Goal: Task Accomplishment & Management: Complete application form

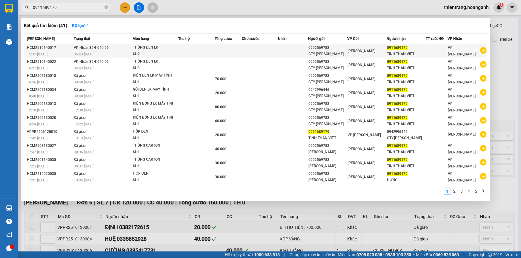
type input "0911689179"
click at [255, 50] on td at bounding box center [260, 51] width 36 height 14
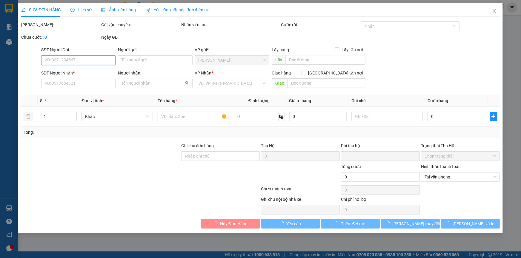
type input "0902569783"
type input "CTY [PERSON_NAME]"
type input "0911689179"
type input "TINH THẦN VIỆT"
type input "0"
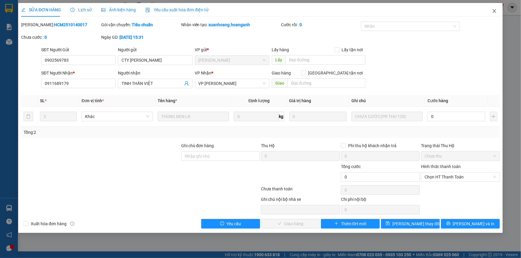
click at [491, 11] on span "Close" at bounding box center [494, 11] width 17 height 17
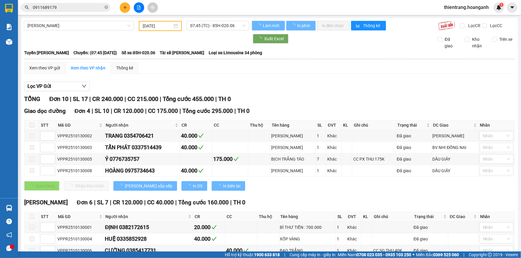
click at [79, 8] on input "0911689179" at bounding box center [68, 7] width 70 height 7
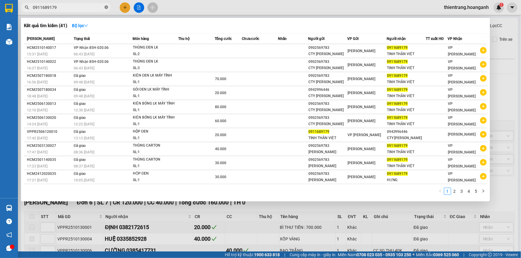
click at [105, 8] on icon "close-circle" at bounding box center [106, 7] width 4 height 4
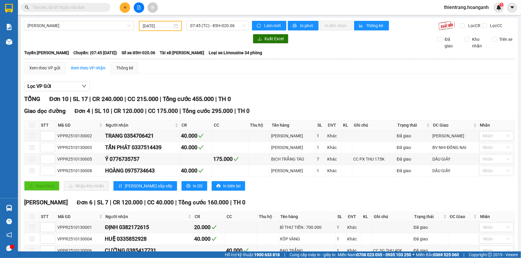
click at [86, 7] on input "text" at bounding box center [68, 7] width 70 height 7
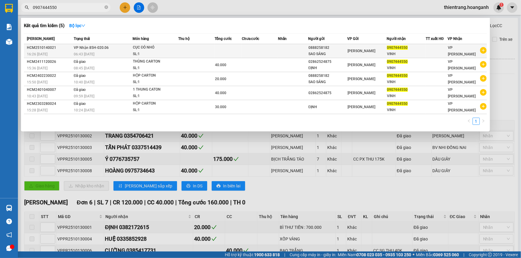
type input "0907444550"
click at [108, 50] on td "VP Nhận 85H-020.06 06:43 [DATE]" at bounding box center [102, 51] width 60 height 14
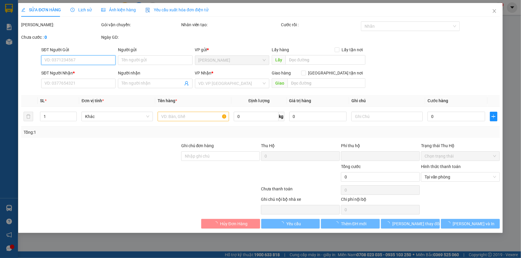
type input "0888258182"
type input "SAO SÁNG"
type input "0907444550"
type input "VINH"
type input "0"
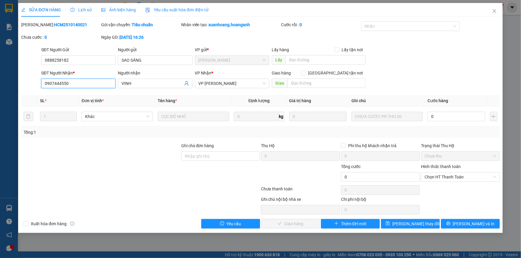
drag, startPoint x: 88, startPoint y: 84, endPoint x: 3, endPoint y: 70, distance: 86.2
click at [0, 74] on div "SỬA ĐƠN HÀNG Lịch sử Ảnh kiện hàng Yêu cầu xuất hóa đơn điện tử Total Paid Fee …" at bounding box center [260, 129] width 521 height 258
click at [496, 12] on icon "close" at bounding box center [494, 11] width 5 height 5
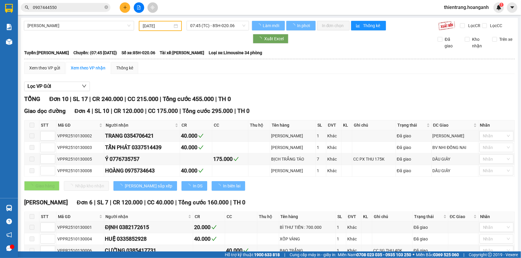
click at [63, 8] on input "0907444550" at bounding box center [68, 7] width 70 height 7
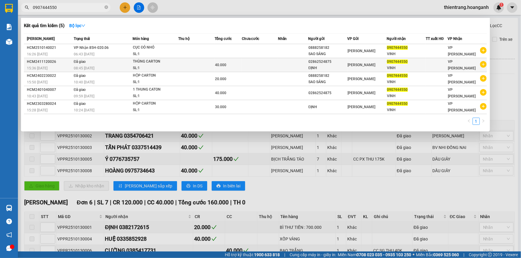
click at [258, 65] on td at bounding box center [260, 65] width 36 height 14
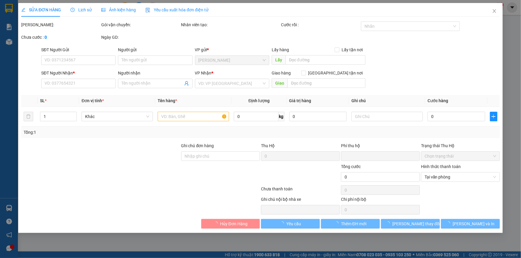
type input "02862524875"
type input "ĐỊNH"
type input "0907444550"
type input "VINH"
type input "0"
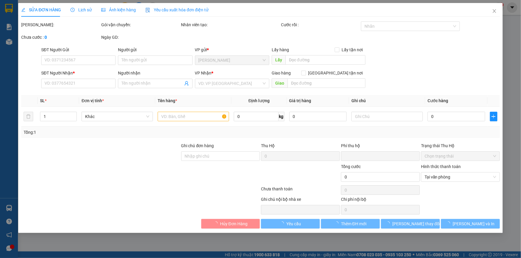
type input "40.000"
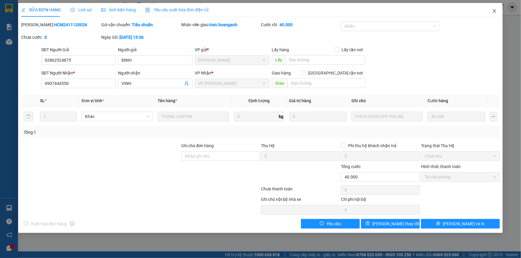
click at [493, 14] on span "Close" at bounding box center [494, 11] width 17 height 17
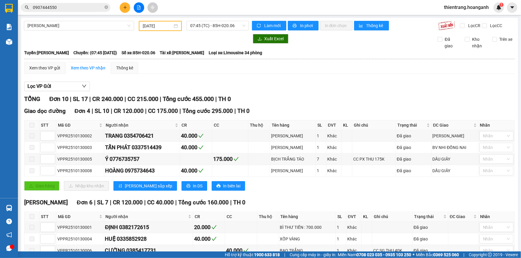
click at [87, 2] on div "Kết quả tìm kiếm ( 5 ) Bộ lọc Mã ĐH Trạng thái Món hàng Thu hộ Tổng cước Chưa c…" at bounding box center [260, 7] width 521 height 15
click at [85, 6] on input "0907444550" at bounding box center [68, 7] width 70 height 7
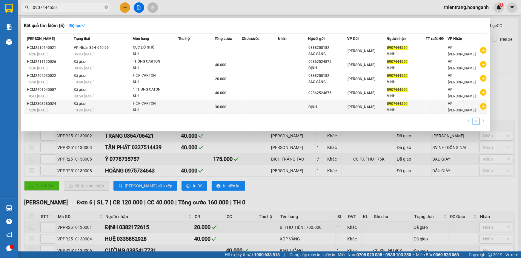
drag, startPoint x: 93, startPoint y: 10, endPoint x: 50, endPoint y: 107, distance: 106.0
click at [0, 10] on section "Kết quả tìm kiếm ( 5 ) Bộ lọc Mã ĐH Trạng thái Món hàng Thu hộ Tổng cước Chưa c…" at bounding box center [260, 129] width 521 height 258
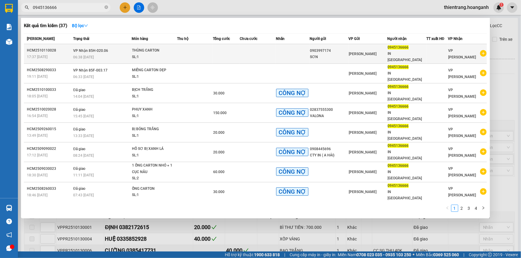
type input "0945136666"
click at [208, 53] on td at bounding box center [195, 54] width 36 height 20
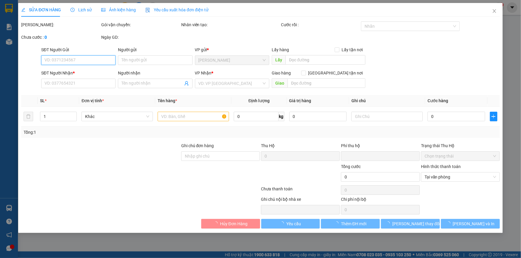
type input "0903997174"
type input "SƠN"
type input "0945136666"
type input "IN [GEOGRAPHIC_DATA]"
type input "0"
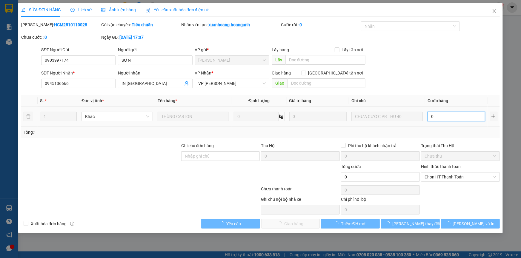
click at [455, 117] on input "0" at bounding box center [456, 117] width 58 height 10
type input "4"
type input "40"
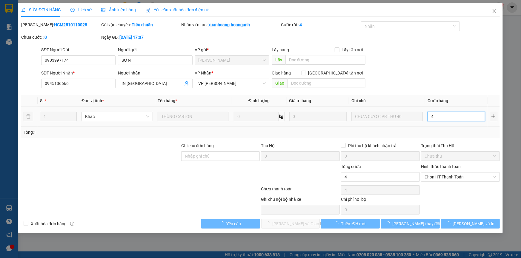
type input "40"
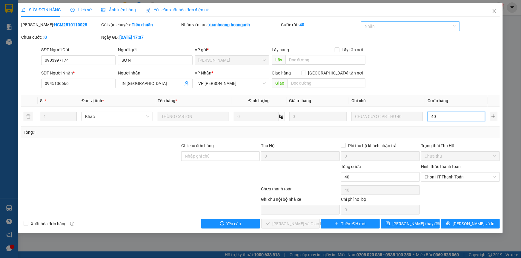
click at [379, 24] on div at bounding box center [407, 26] width 90 height 7
type input "40"
type input "40.000"
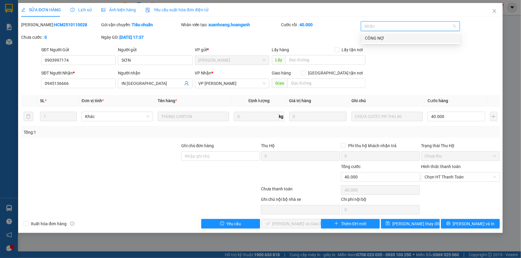
click at [378, 40] on div "CÔNG NỢ" at bounding box center [411, 38] width 92 height 7
click at [447, 180] on span "Chọn HT Thanh Toán" at bounding box center [460, 177] width 72 height 9
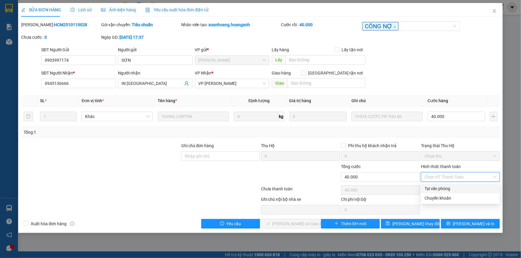
click at [446, 188] on div "Tại văn phòng" at bounding box center [460, 189] width 72 height 7
type input "0"
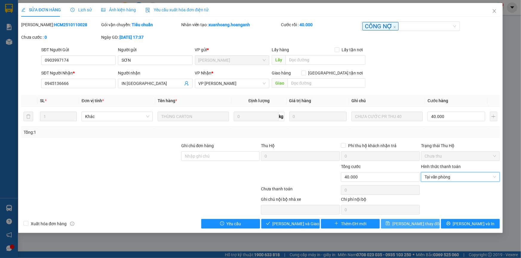
click at [393, 223] on button "[PERSON_NAME] thay đổi" at bounding box center [410, 224] width 59 height 10
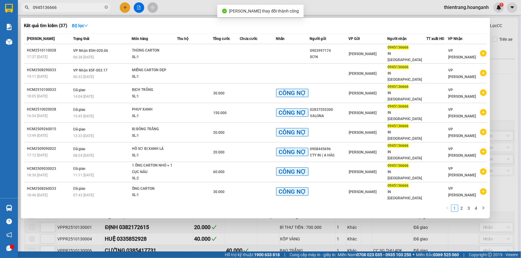
click at [74, 9] on input "0945136666" at bounding box center [68, 7] width 70 height 7
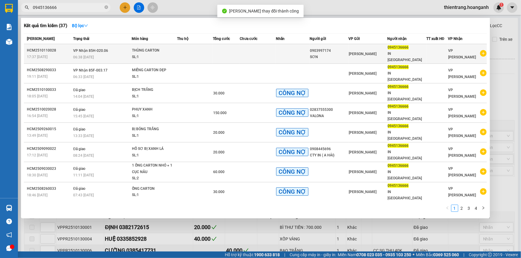
click at [304, 53] on td at bounding box center [293, 54] width 34 height 20
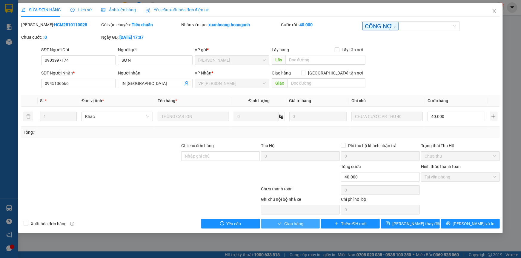
click at [273, 222] on button "Giao hàng" at bounding box center [290, 224] width 59 height 10
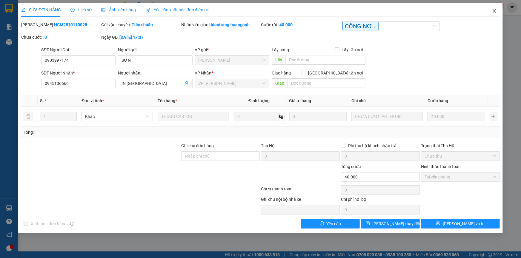
click at [495, 10] on icon "close" at bounding box center [493, 11] width 3 height 4
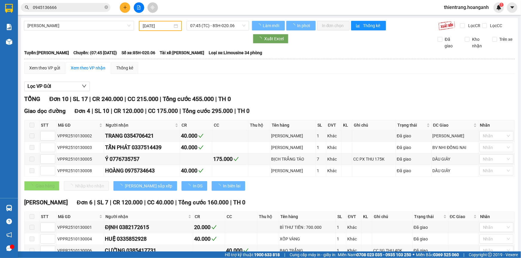
drag, startPoint x: 93, startPoint y: 8, endPoint x: 0, endPoint y: -18, distance: 96.1
click at [0, 0] on html "Kết quả tìm kiếm ( 37 ) Bộ lọc Mã ĐH Trạng thái Món hàng Thu hộ Tổng cước Chưa …" at bounding box center [260, 129] width 521 height 258
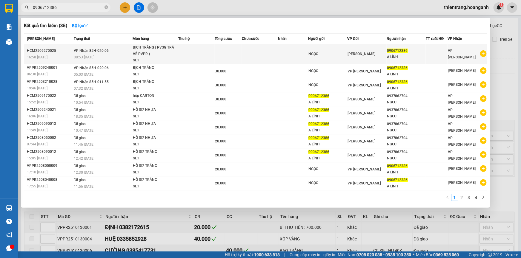
type input "0906712386"
click at [216, 56] on td at bounding box center [228, 54] width 27 height 20
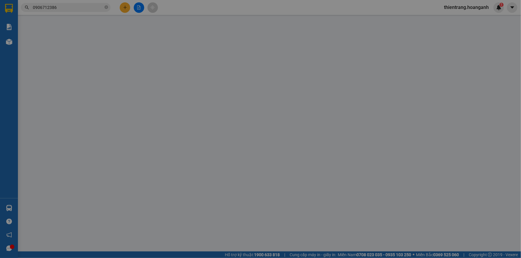
type input "NGỌC"
type input "0906712386"
type input "A LĨNH"
type input "0"
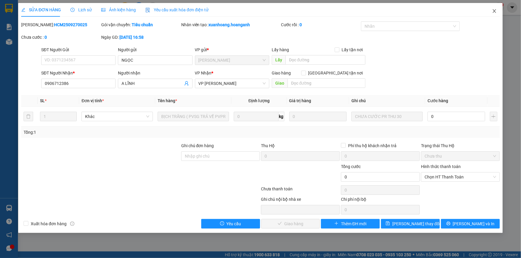
click at [492, 9] on icon "close" at bounding box center [494, 11] width 5 height 5
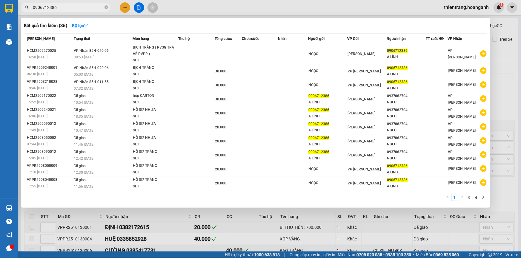
click at [88, 7] on input "0906712386" at bounding box center [68, 7] width 70 height 7
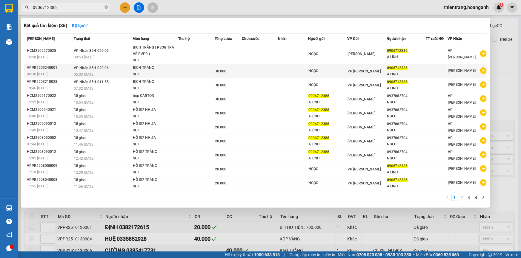
click at [78, 70] on span "VP Nhận 85H-020.06" at bounding box center [91, 68] width 35 height 4
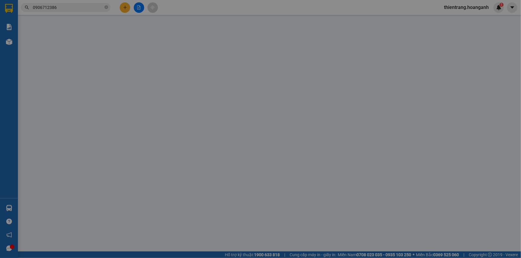
type input "NGỌC"
type input "0906712386"
type input "A LĨNH"
type input "0"
type input "30.000"
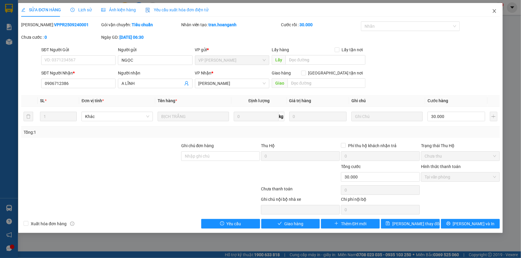
click at [495, 14] on span "Close" at bounding box center [494, 11] width 17 height 17
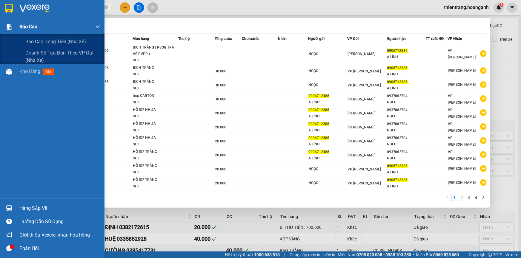
drag, startPoint x: 67, startPoint y: 7, endPoint x: 0, endPoint y: 31, distance: 71.5
click at [0, 31] on section "Kết quả tìm kiếm ( 35 ) Bộ lọc Mã ĐH Trạng thái Món hàng Thu hộ Tổng cước Chưa …" at bounding box center [260, 129] width 521 height 258
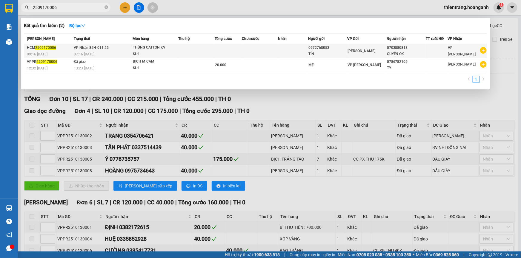
type input "2509170006"
click at [232, 53] on td at bounding box center [228, 51] width 27 height 14
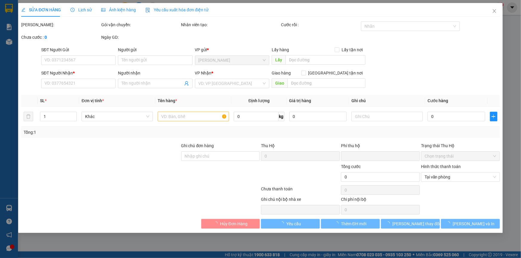
type input "0972768053"
type input "TÍN"
type input "0703880818"
type input "QUYÊN OK"
type input "GIAO 21/9=30K"
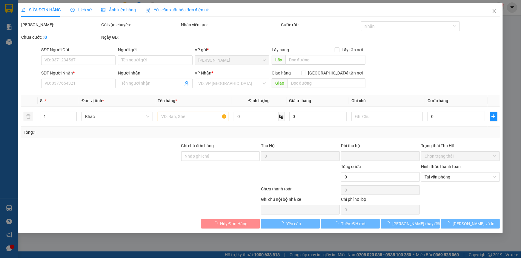
type input "0"
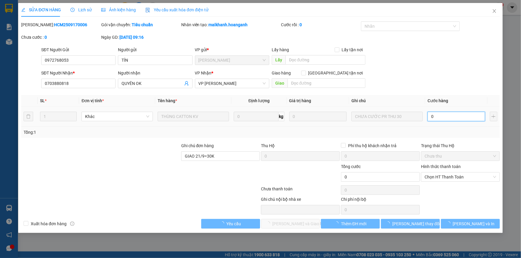
click at [456, 118] on input "0" at bounding box center [456, 117] width 58 height 10
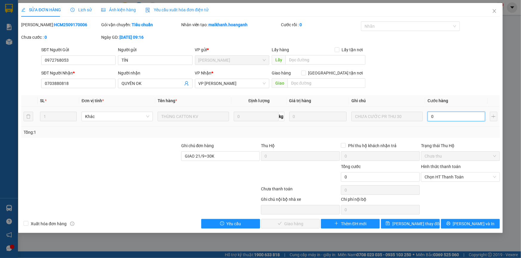
type input "3"
type input "30"
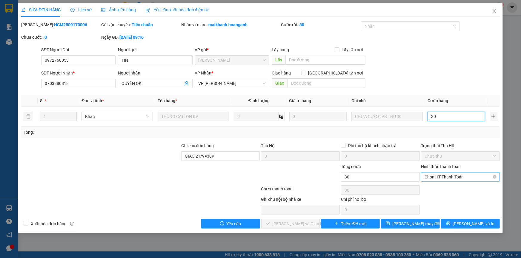
click at [430, 180] on span "Chọn HT Thanh Toán" at bounding box center [460, 177] width 72 height 9
type input "30"
type input "30.000"
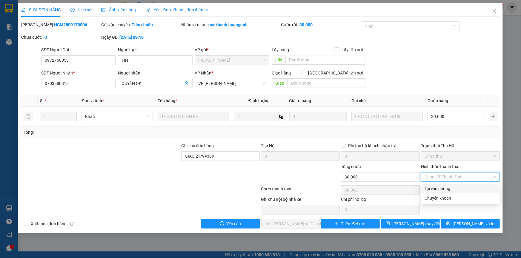
click at [432, 188] on div "Tại văn phòng" at bounding box center [460, 189] width 72 height 7
type input "0"
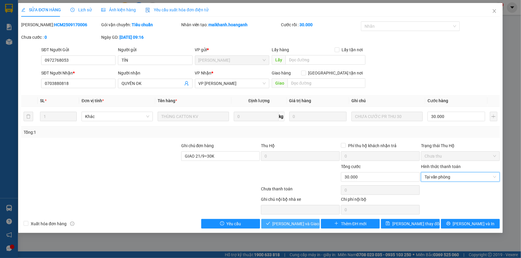
click at [300, 228] on button "[PERSON_NAME] và Giao hàng" at bounding box center [290, 224] width 59 height 10
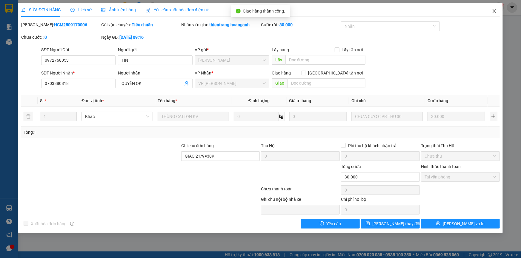
click at [498, 14] on span "Close" at bounding box center [494, 11] width 17 height 17
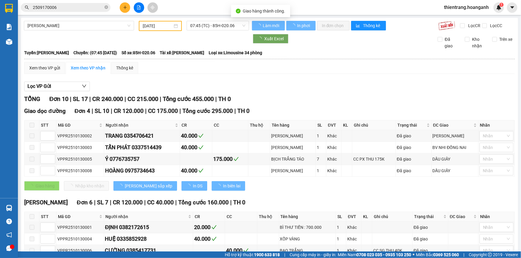
drag, startPoint x: 61, startPoint y: 5, endPoint x: 0, endPoint y: 9, distance: 60.7
click at [0, 9] on section "Kết quả tìm kiếm ( 2 ) Bộ lọc Mã ĐH Trạng thái Món hàng Thu hộ Tổng cước Chưa c…" at bounding box center [260, 129] width 521 height 258
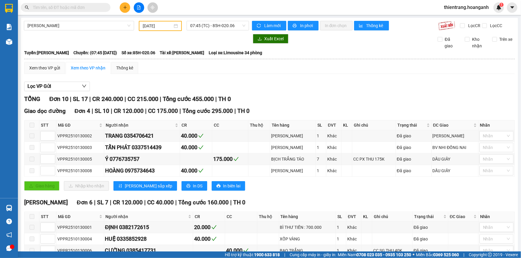
click at [69, 5] on input "text" at bounding box center [68, 7] width 70 height 7
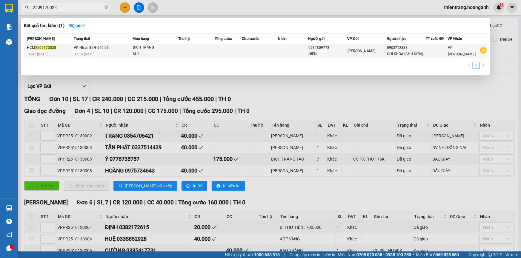
type input "2509170028"
click at [259, 53] on td at bounding box center [260, 51] width 36 height 14
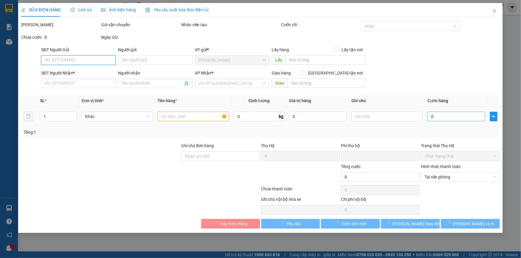
type input "0931809773"
type input "HIỀN"
type input "0903712838"
type input "CHÍ KHOA (CHÚ SƠN)"
type input "0"
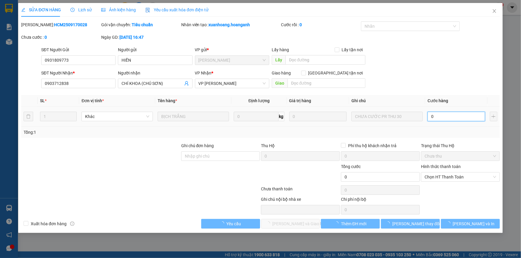
click at [448, 117] on input "0" at bounding box center [456, 117] width 58 height 10
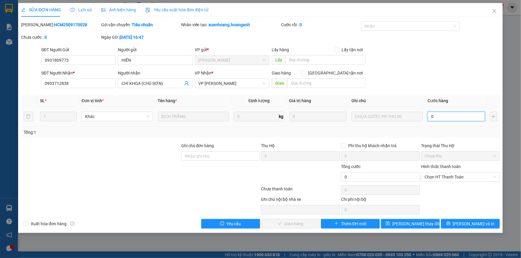
type input "3"
type input "30"
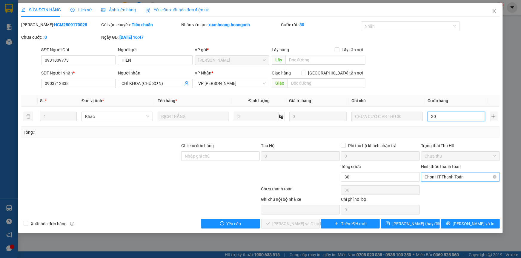
click at [469, 172] on div "Chọn HT Thanh Toán" at bounding box center [460, 177] width 79 height 10
type input "30"
type input "30.000"
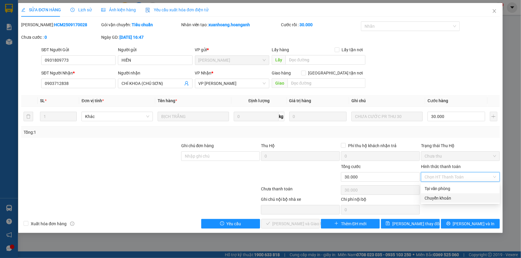
click at [457, 197] on div "Chuyển khoản" at bounding box center [460, 199] width 79 height 10
type input "0"
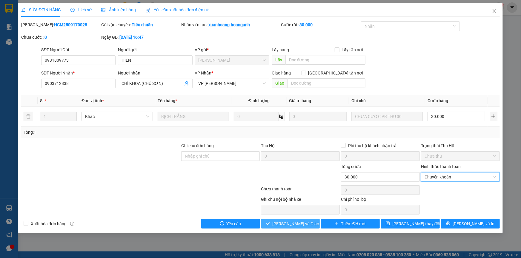
click at [301, 227] on button "[PERSON_NAME] và Giao hàng" at bounding box center [290, 224] width 59 height 10
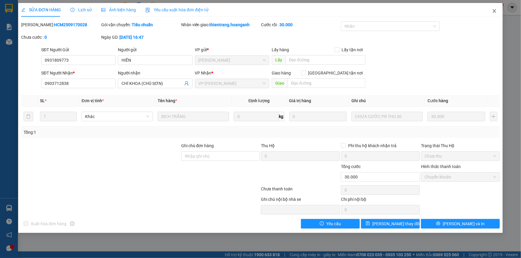
click at [490, 13] on span "Close" at bounding box center [494, 11] width 17 height 17
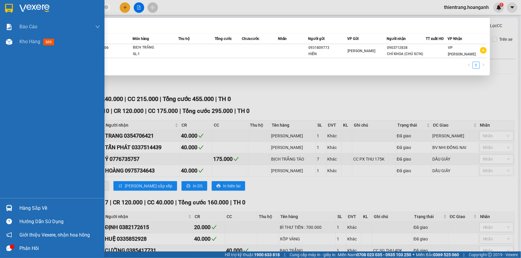
drag, startPoint x: 75, startPoint y: 7, endPoint x: 28, endPoint y: 1, distance: 47.3
click at [1, 7] on section "Kết quả tìm kiếm ( 1 ) Bộ lọc Mã ĐH Trạng thái Món hàng Thu hộ Tổng cước Chưa c…" at bounding box center [260, 129] width 521 height 258
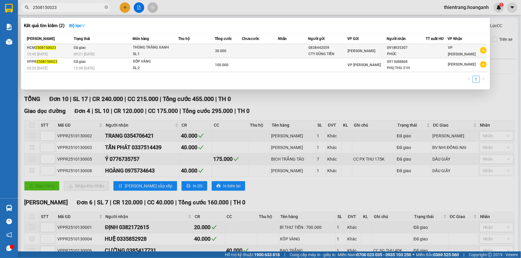
type input "2508150023"
click at [282, 50] on td at bounding box center [293, 51] width 30 height 14
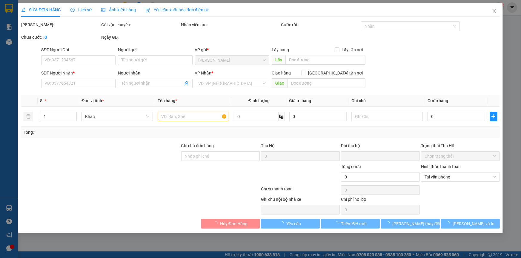
type input "0838442059"
type input "CTY DŨNG TIẾN"
type input "0918935307"
type input "PHÚC"
type input "0"
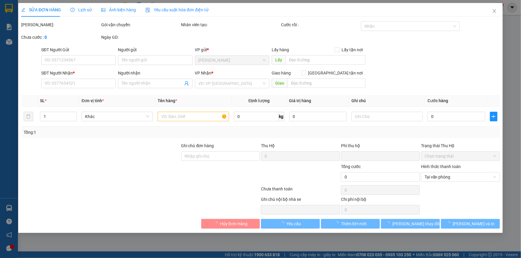
type input "30.000"
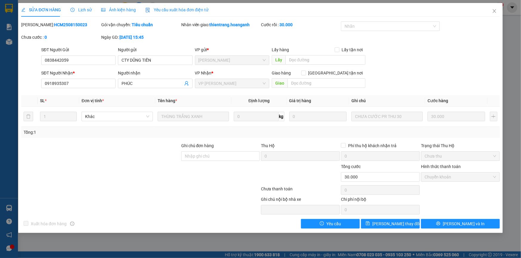
click at [92, 11] on div "SỬA ĐƠN HÀNG Lịch sử Ảnh kiện hàng Yêu cầu xuất hóa đơn điện tử" at bounding box center [114, 10] width 187 height 14
click at [87, 11] on span "Lịch sử" at bounding box center [80, 9] width 21 height 5
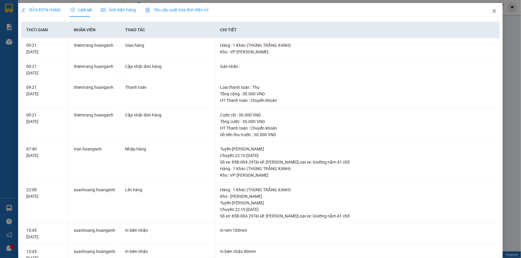
click at [492, 12] on icon "close" at bounding box center [494, 11] width 5 height 5
